Goal: Use online tool/utility: Use online tool/utility

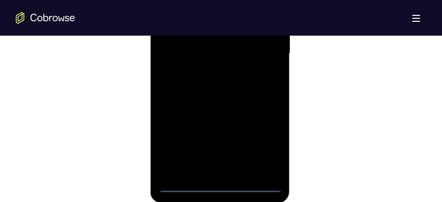
scroll to position [656, 0]
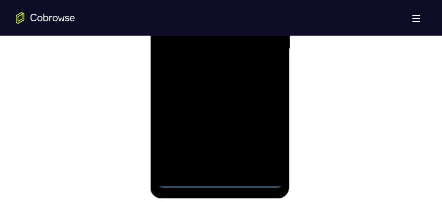
click at [223, 178] on div at bounding box center [220, 50] width 124 height 277
click at [221, 181] on div at bounding box center [220, 50] width 124 height 277
click at [265, 140] on div at bounding box center [220, 50] width 124 height 277
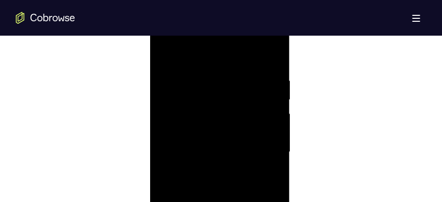
scroll to position [551, 0]
click at [205, 53] on div at bounding box center [220, 154] width 124 height 277
click at [263, 152] on div at bounding box center [220, 154] width 124 height 277
click at [211, 128] on div at bounding box center [220, 108] width 124 height 277
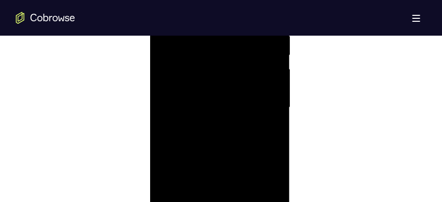
click at [202, 100] on div at bounding box center [220, 108] width 124 height 277
click at [190, 88] on div at bounding box center [220, 108] width 124 height 277
click at [199, 104] on div at bounding box center [220, 108] width 124 height 277
click at [214, 139] on div at bounding box center [220, 108] width 124 height 277
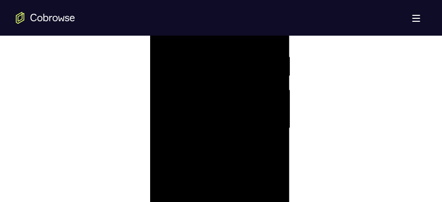
click at [271, 43] on div at bounding box center [220, 129] width 124 height 277
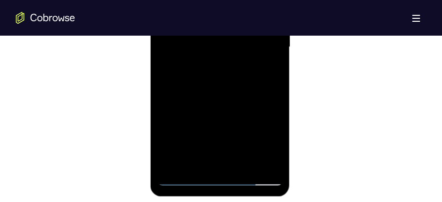
click at [245, 164] on div at bounding box center [220, 48] width 124 height 277
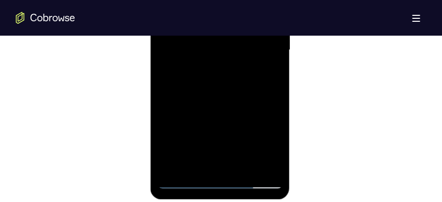
scroll to position [662, 0]
